Goal: Navigation & Orientation: Find specific page/section

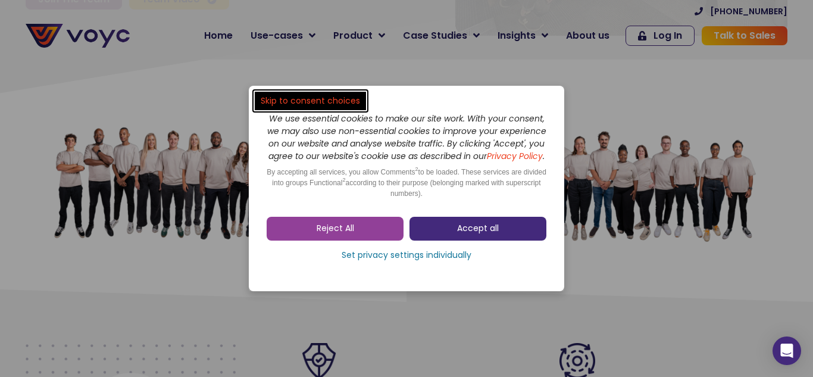
click at [480, 235] on span "Accept all" at bounding box center [478, 229] width 42 height 12
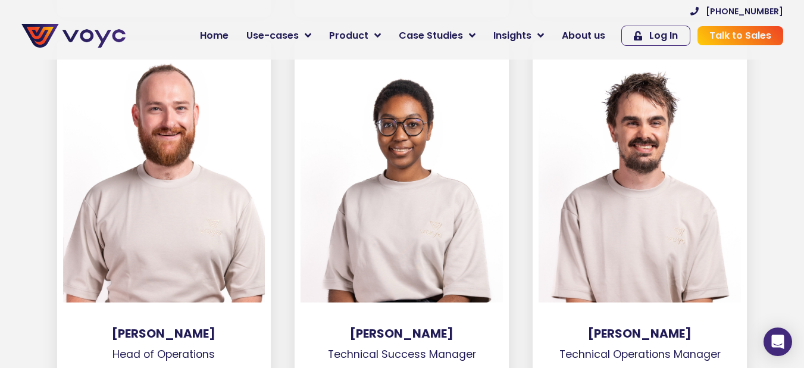
scroll to position [2440, 0]
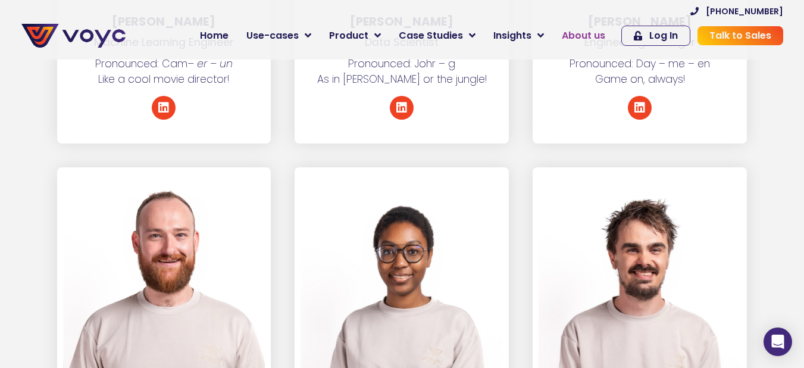
click at [588, 40] on span "About us" at bounding box center [583, 36] width 43 height 14
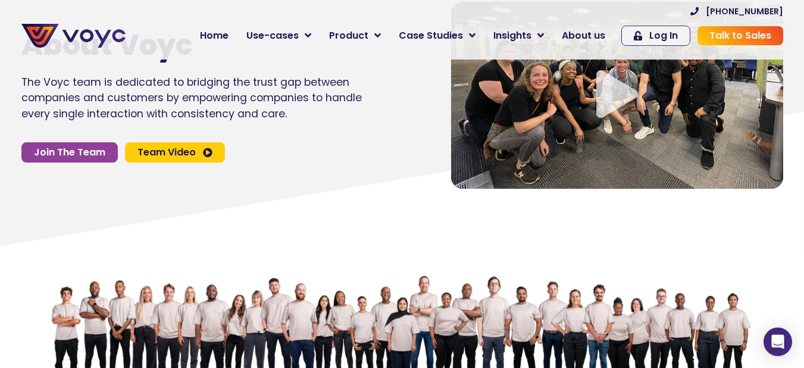
scroll to position [60, 0]
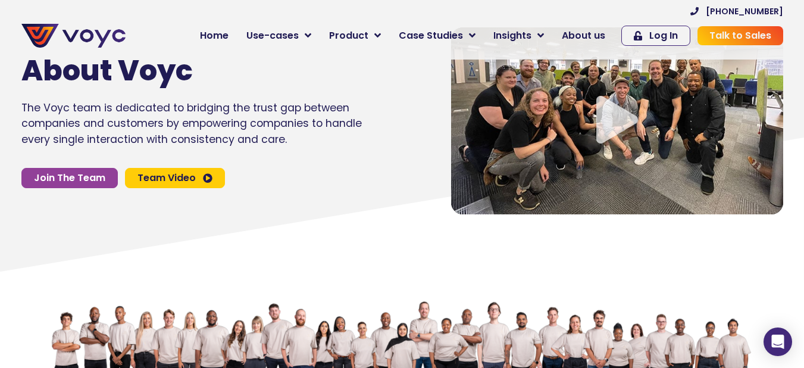
click at [170, 179] on span "Team Video" at bounding box center [166, 178] width 58 height 10
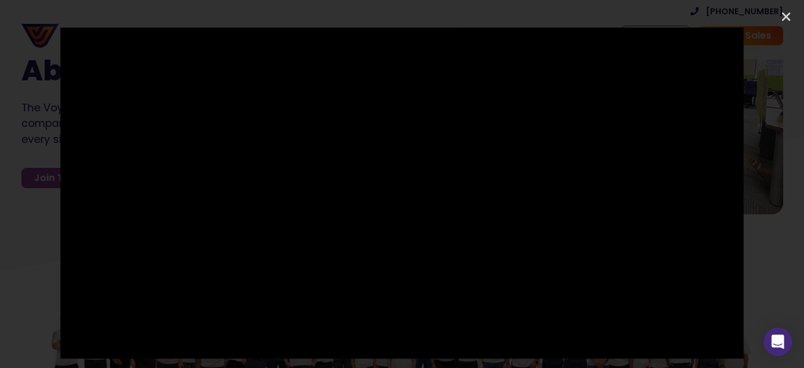
drag, startPoint x: 37, startPoint y: 226, endPoint x: 44, endPoint y: 226, distance: 6.6
click at [37, 226] on div at bounding box center [402, 183] width 804 height 312
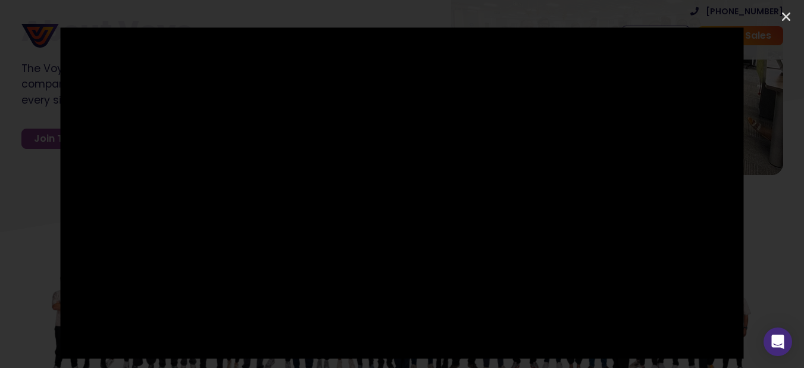
scroll to position [119, 0]
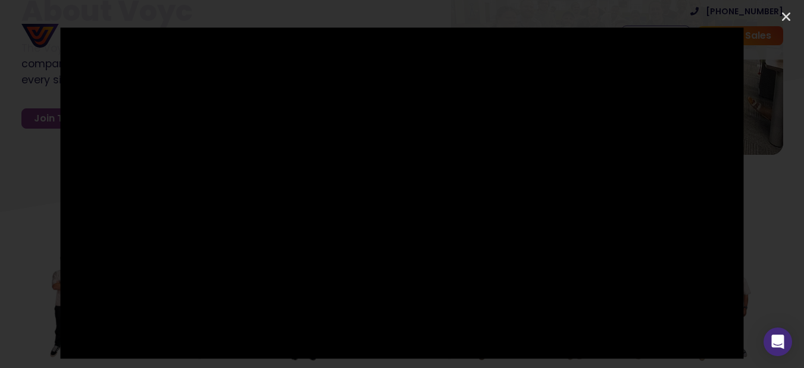
drag, startPoint x: 786, startPoint y: 19, endPoint x: 632, endPoint y: 65, distance: 160.4
click at [786, 19] on icon "Close (Esc)" at bounding box center [786, 17] width 12 height 12
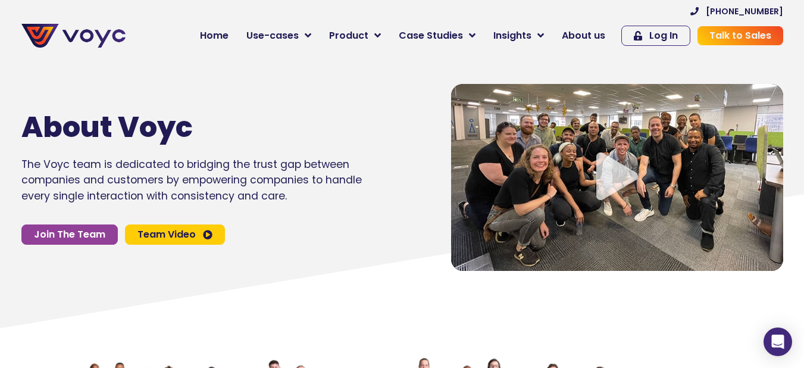
scroll to position [0, 0]
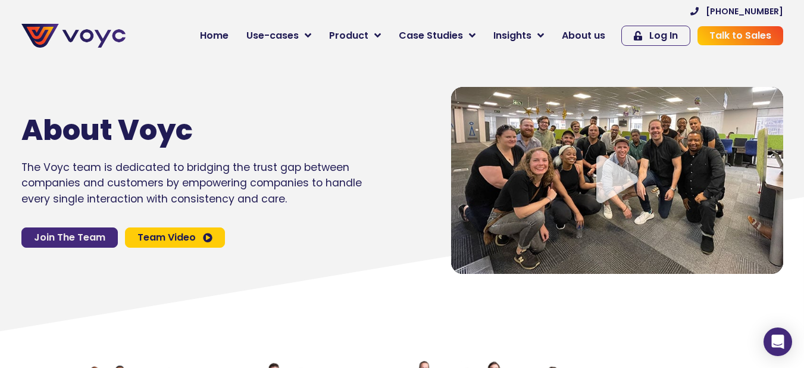
click at [84, 240] on span "Join The Team" at bounding box center [69, 238] width 71 height 10
